Goal: Navigation & Orientation: Find specific page/section

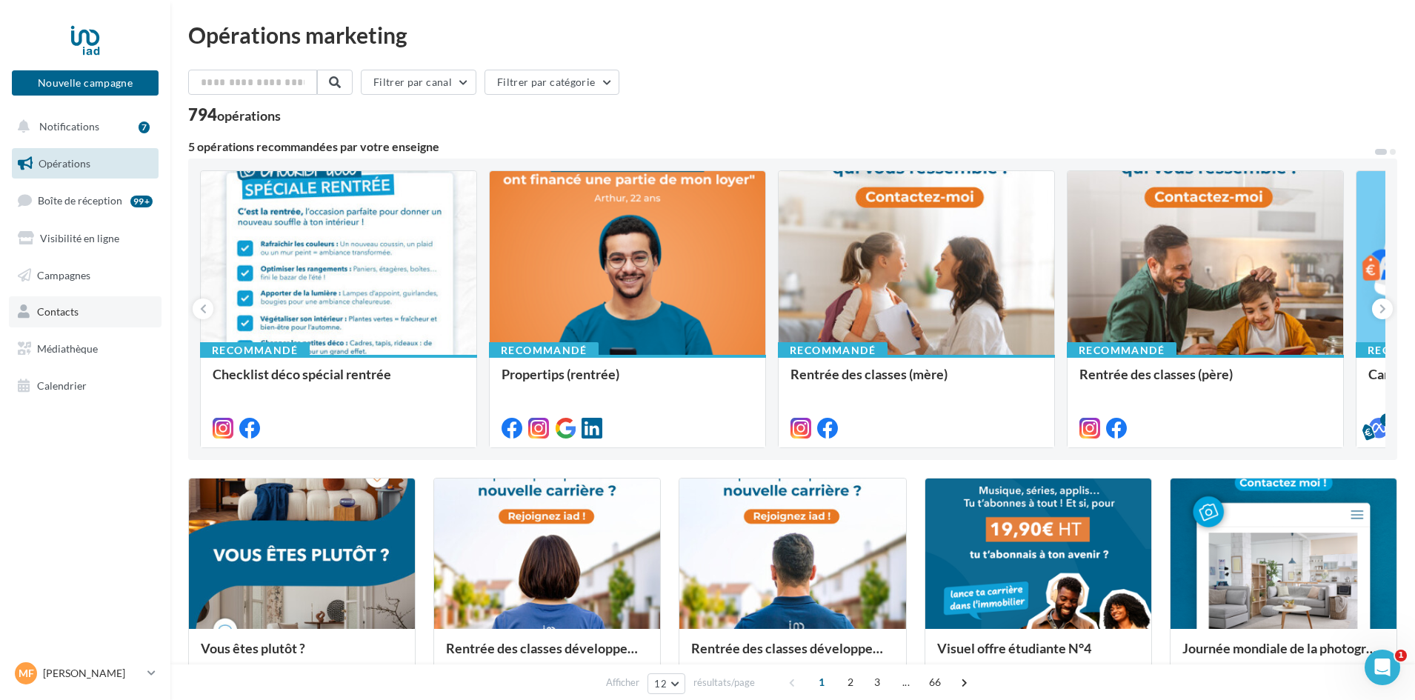
click at [45, 309] on span "Contacts" at bounding box center [57, 311] width 41 height 13
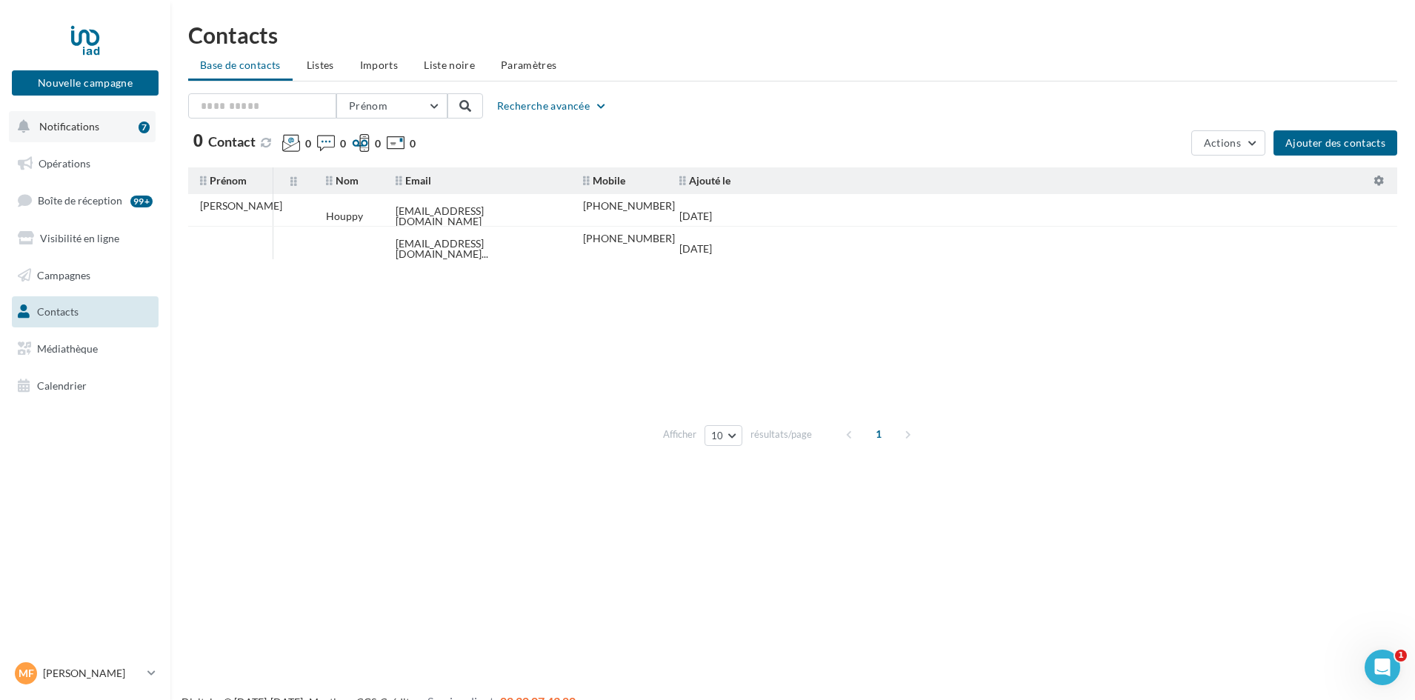
click at [73, 124] on span "Notifications" at bounding box center [69, 126] width 60 height 13
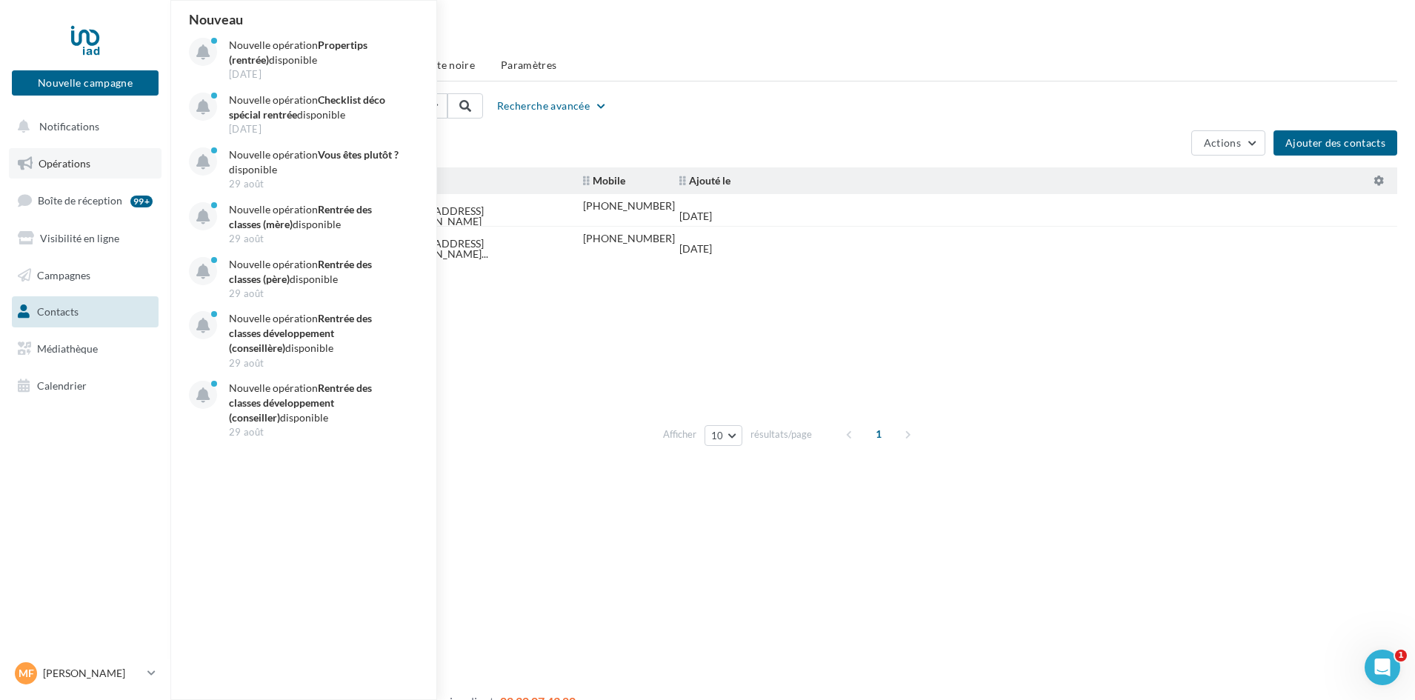
click at [59, 161] on span "Opérations" at bounding box center [65, 163] width 52 height 13
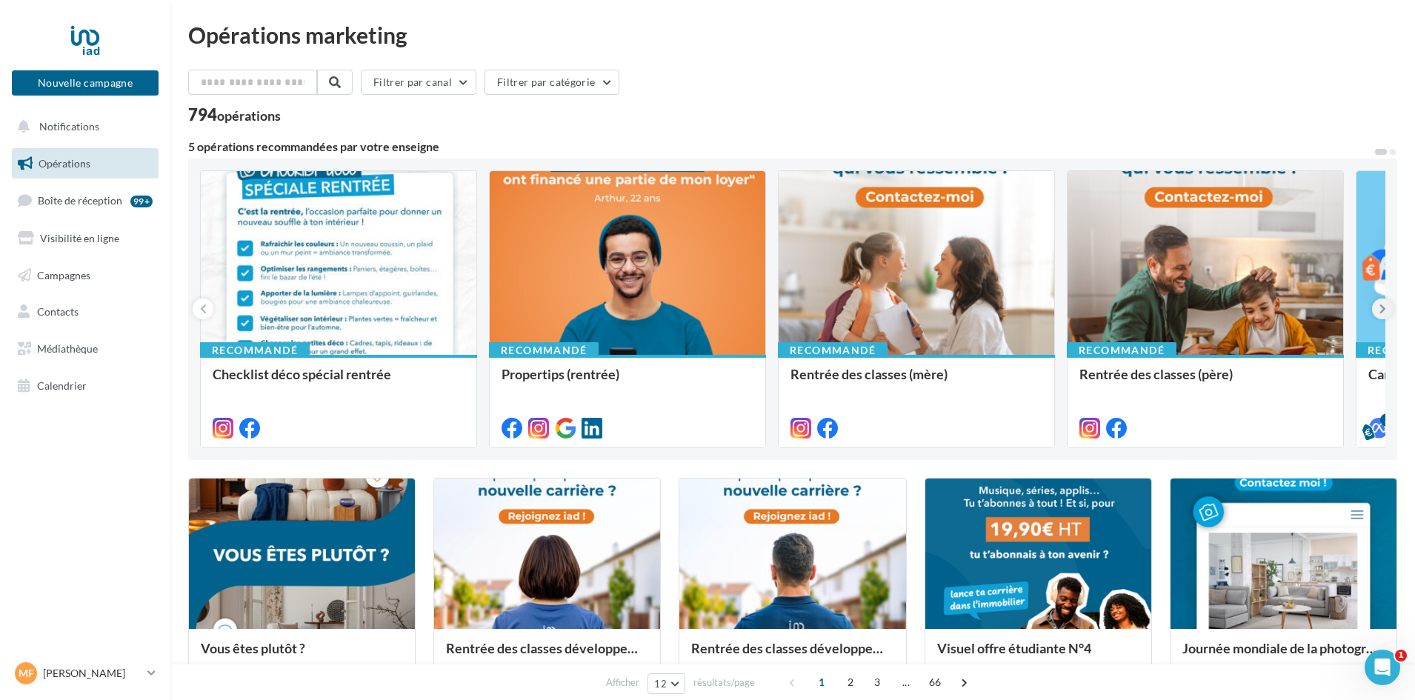
click at [1378, 308] on button at bounding box center [1382, 309] width 21 height 21
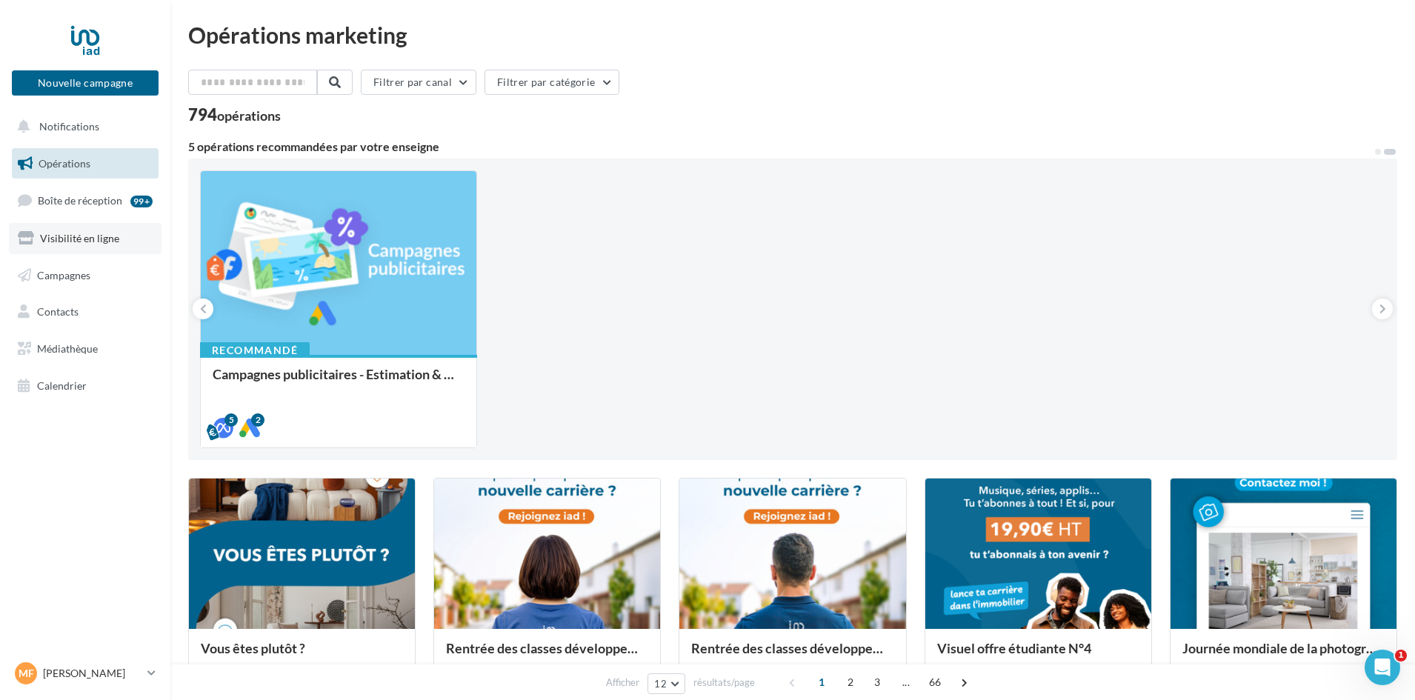
click at [53, 230] on link "Visibilité en ligne" at bounding box center [85, 238] width 153 height 31
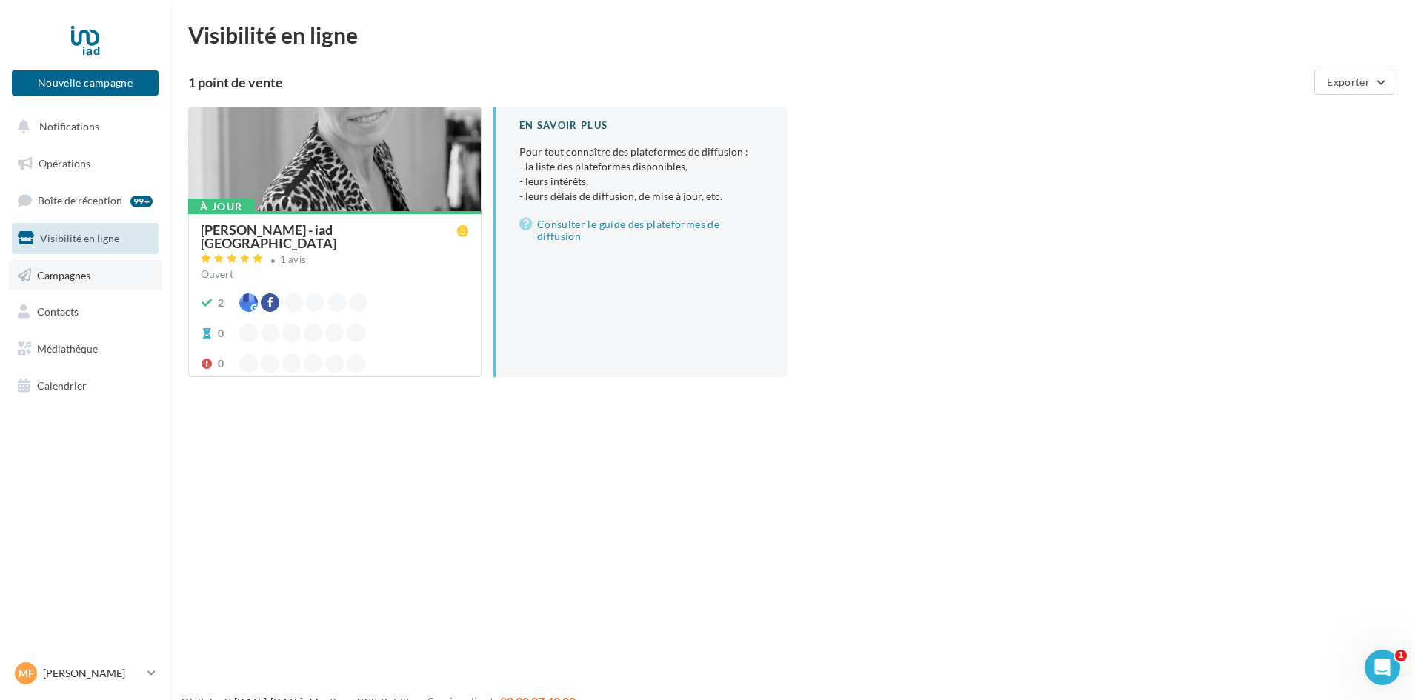
click at [51, 273] on span "Campagnes" at bounding box center [63, 274] width 53 height 13
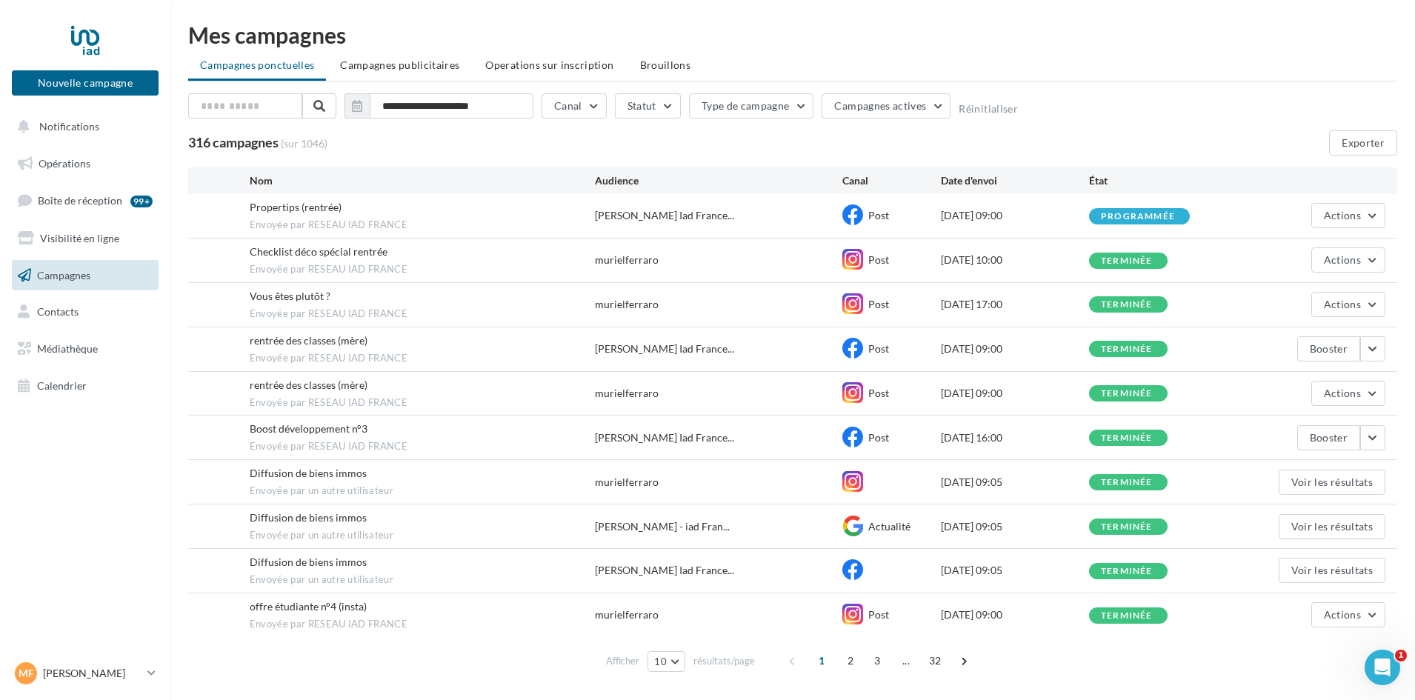
click at [250, 476] on span "Diffusion de biens immos" at bounding box center [308, 473] width 117 height 13
click at [1329, 477] on button "Voir les résultats" at bounding box center [1332, 482] width 107 height 25
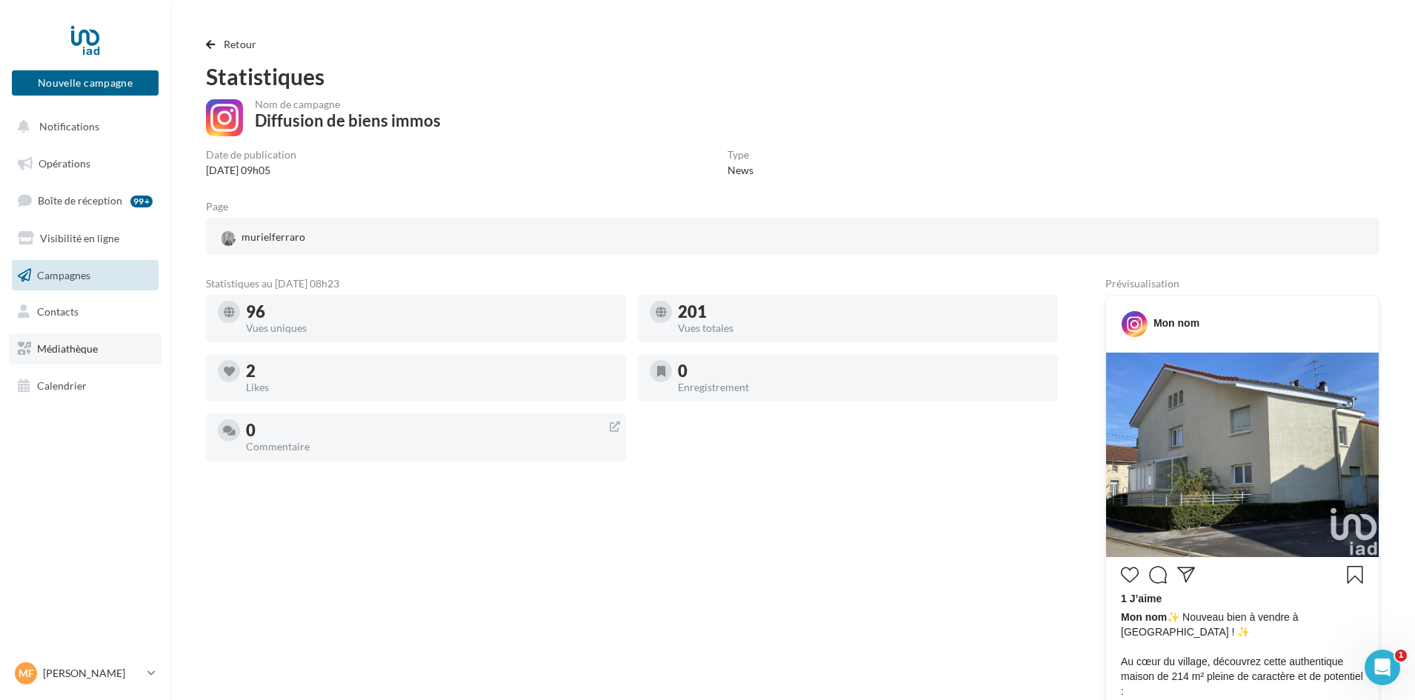
click at [69, 347] on span "Médiathèque" at bounding box center [67, 348] width 61 height 13
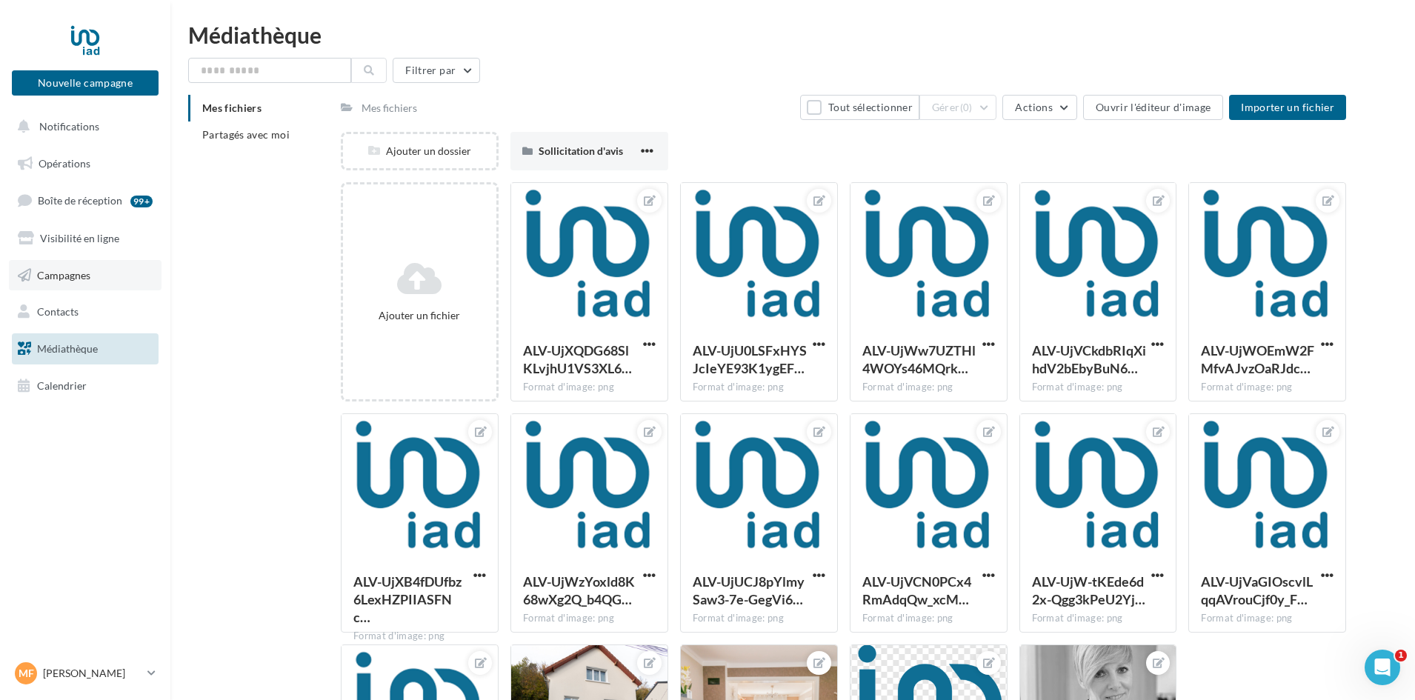
click at [49, 279] on span "Campagnes" at bounding box center [63, 274] width 53 height 13
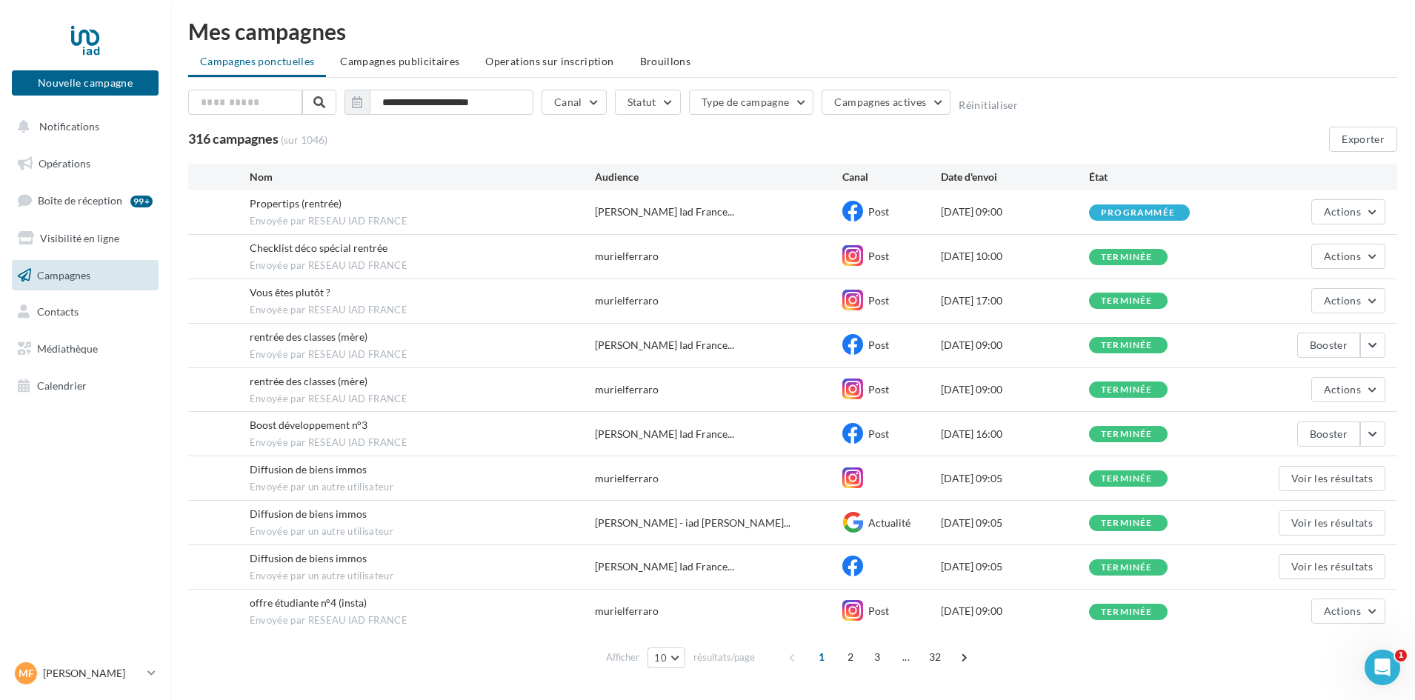
scroll to position [42, 0]
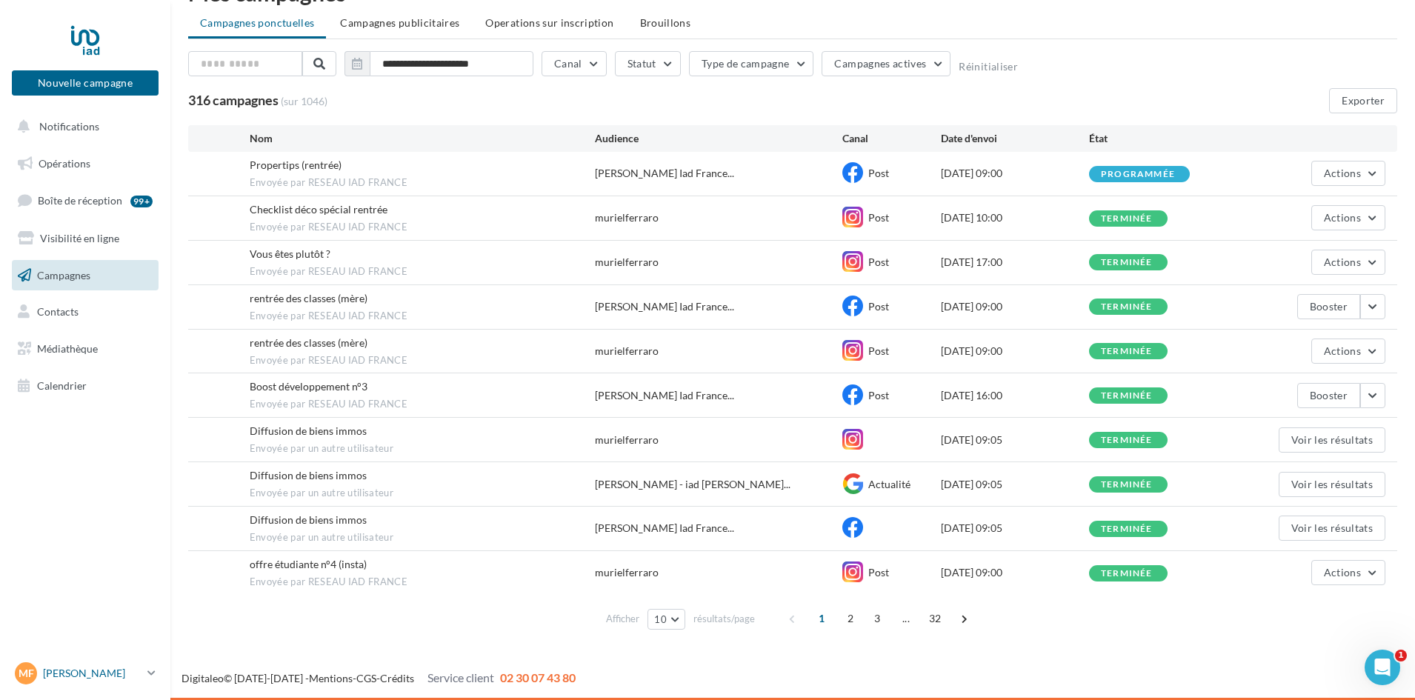
click at [153, 669] on icon at bounding box center [151, 673] width 8 height 13
click at [83, 601] on link "Aide en ligne" at bounding box center [123, 598] width 221 height 33
